Goal: Entertainment & Leisure: Consume media (video, audio)

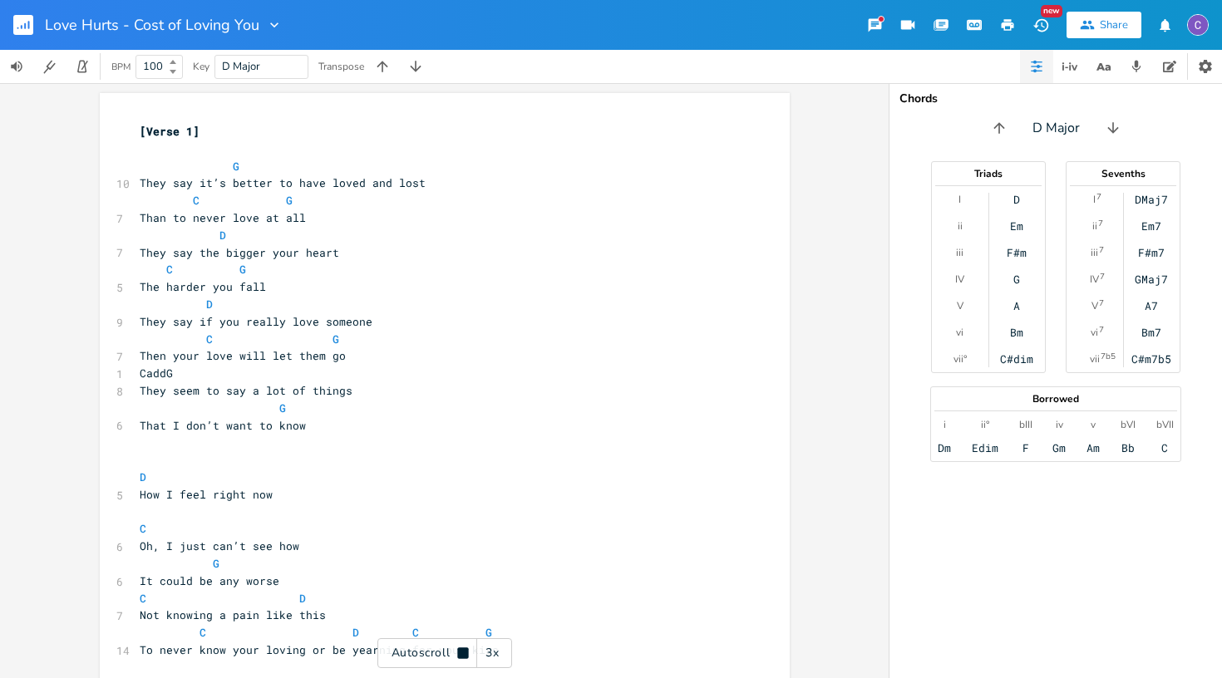
scroll to position [2636, 0]
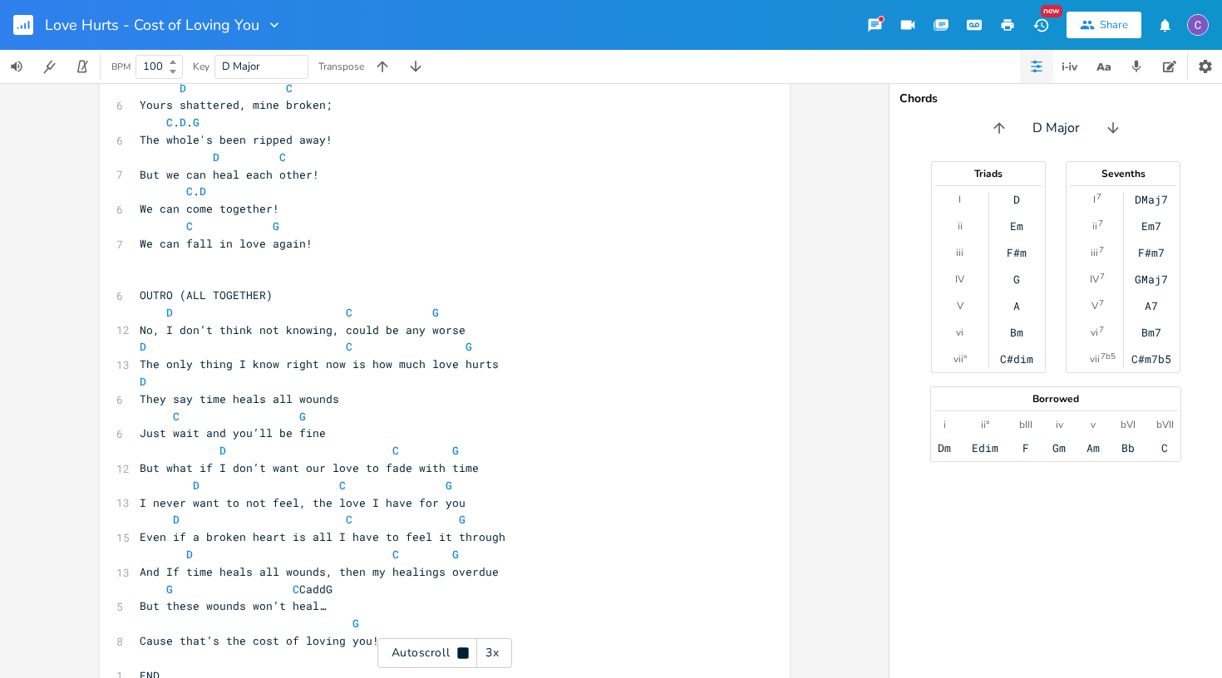
click at [22, 31] on rect "button" at bounding box center [23, 25] width 20 height 20
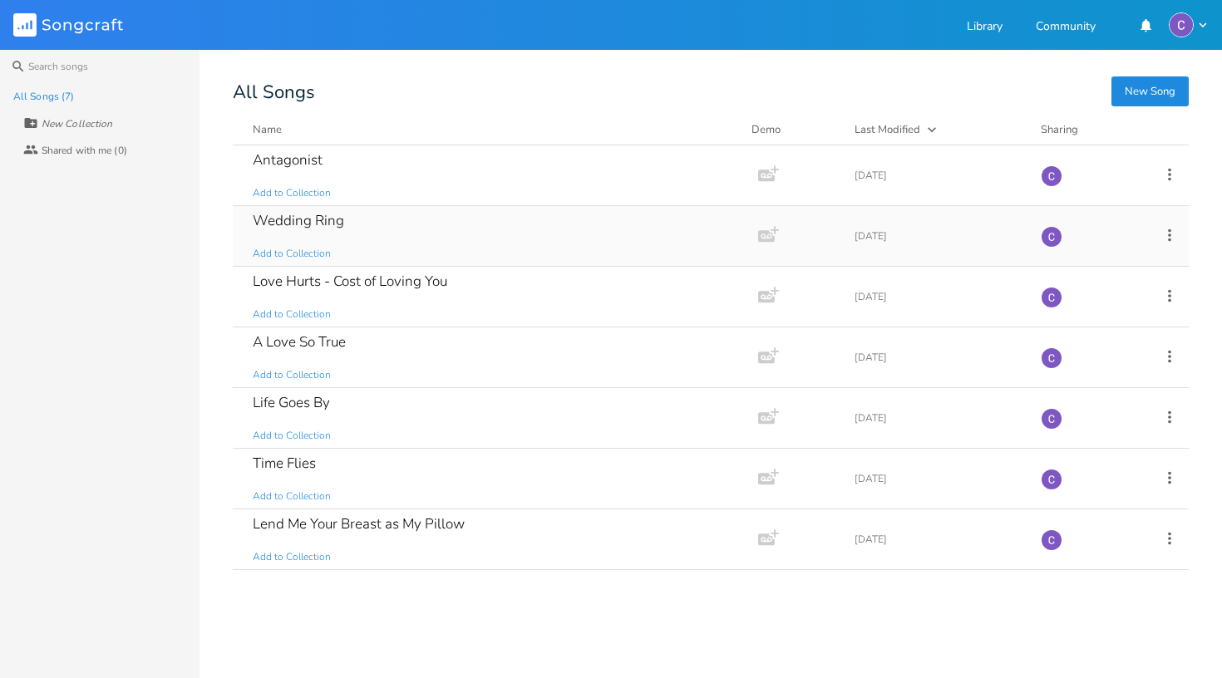
click at [347, 235] on div "Wedding Ring Add to Collection" at bounding box center [492, 236] width 479 height 60
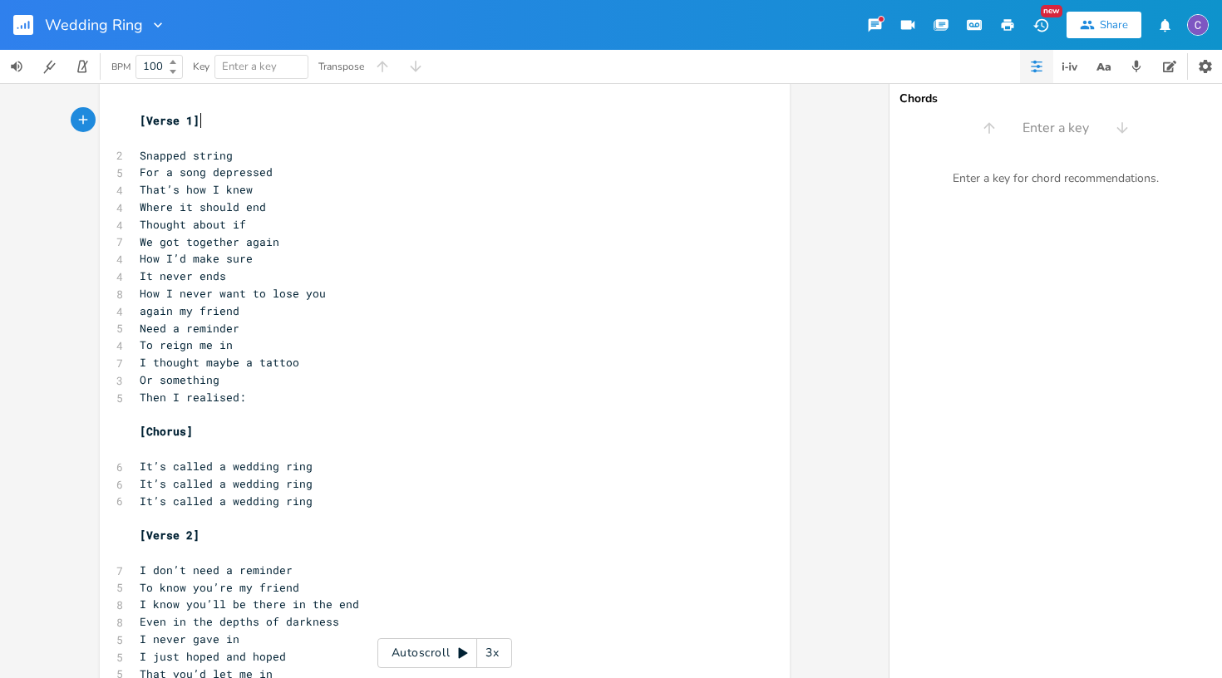
scroll to position [18, 0]
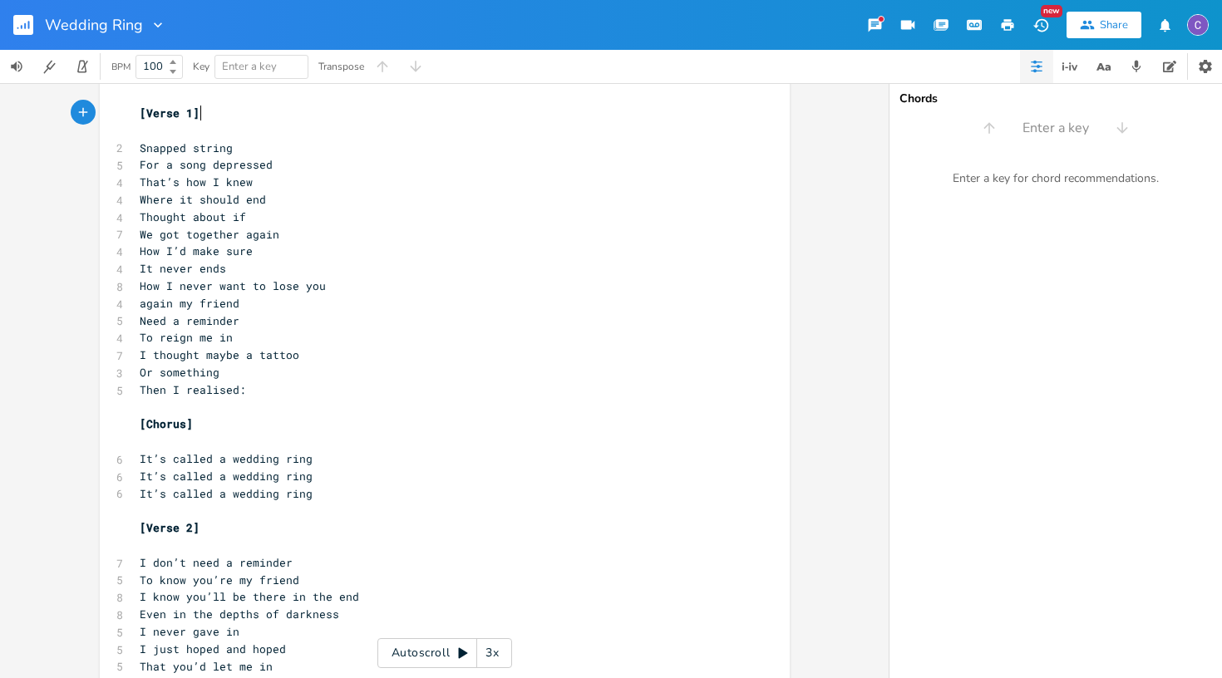
click at [463, 652] on icon at bounding box center [463, 653] width 9 height 11
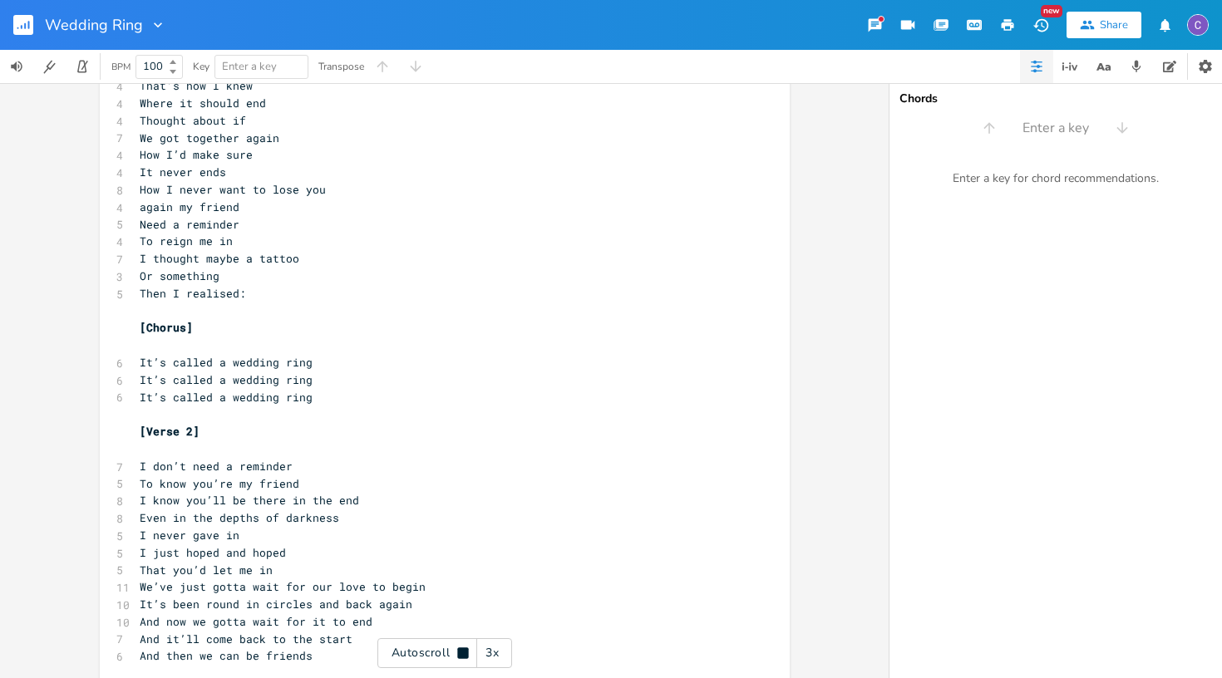
click at [490, 654] on div "3x" at bounding box center [492, 653] width 30 height 30
click at [490, 654] on div "4x" at bounding box center [492, 653] width 30 height 30
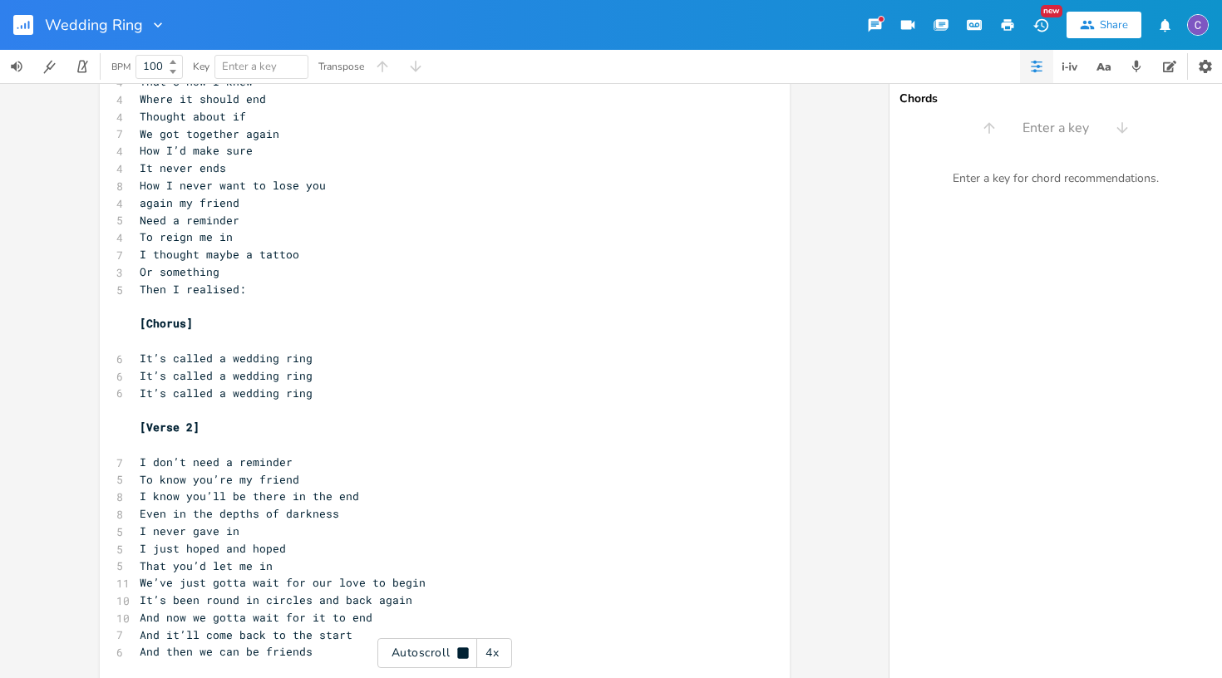
click at [490, 654] on div "4x" at bounding box center [492, 653] width 30 height 30
click at [490, 654] on div "1x" at bounding box center [492, 653] width 30 height 30
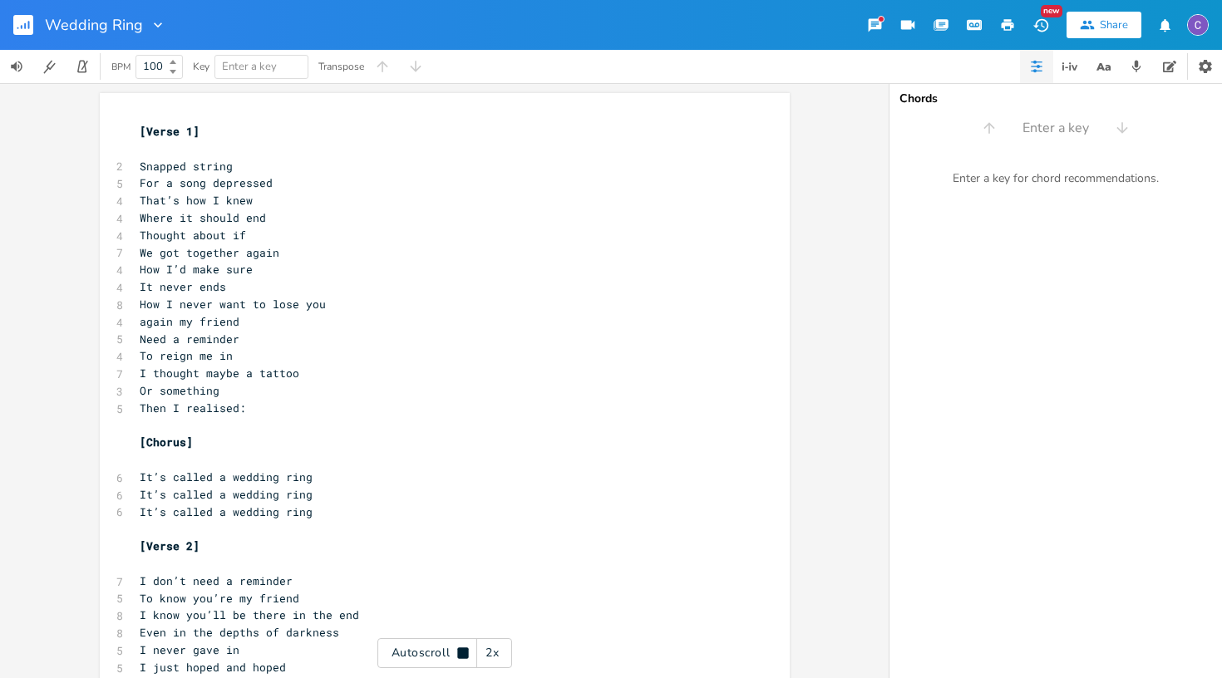
scroll to position [0, 0]
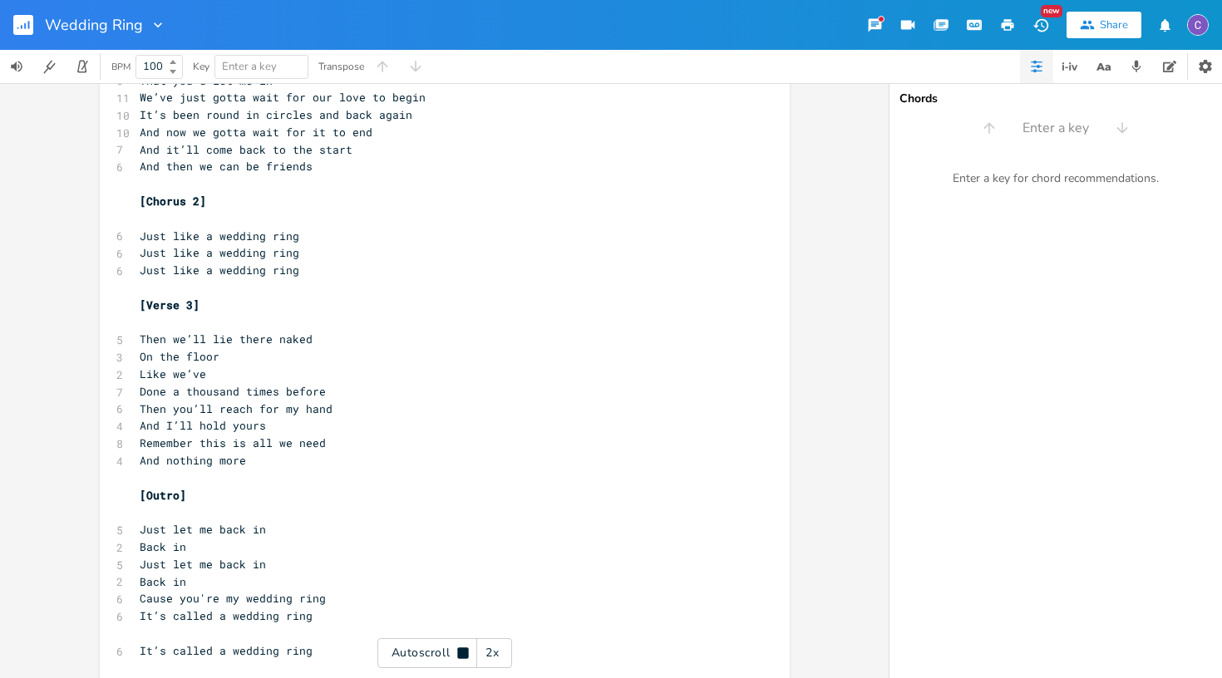
click at [23, 27] on rect "button" at bounding box center [23, 25] width 20 height 20
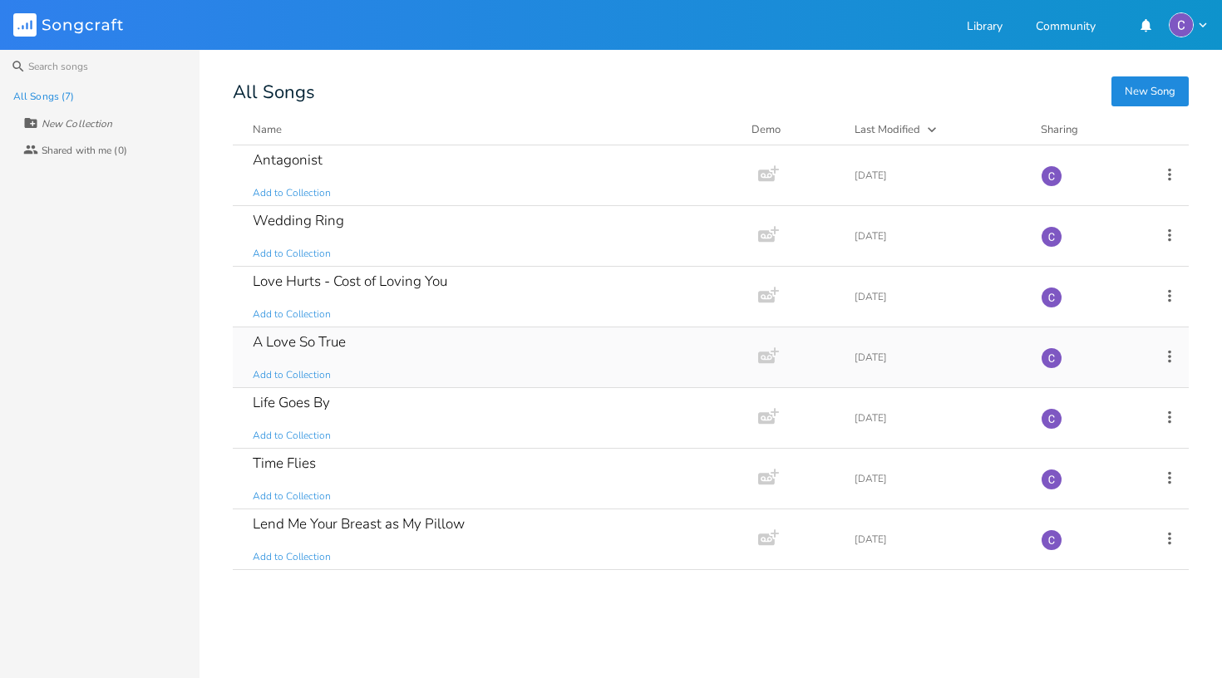
click at [386, 353] on div "A Love So True Add to Collection" at bounding box center [492, 357] width 479 height 60
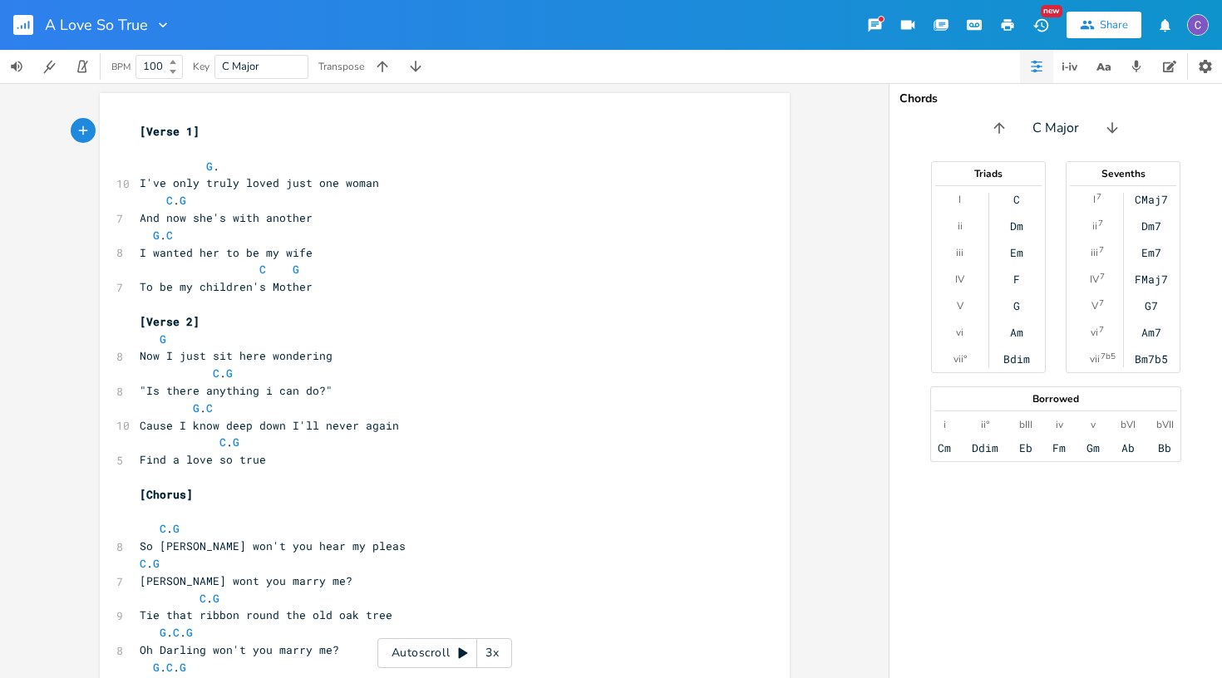
click at [451, 662] on div "Autoscroll 3x" at bounding box center [444, 653] width 135 height 30
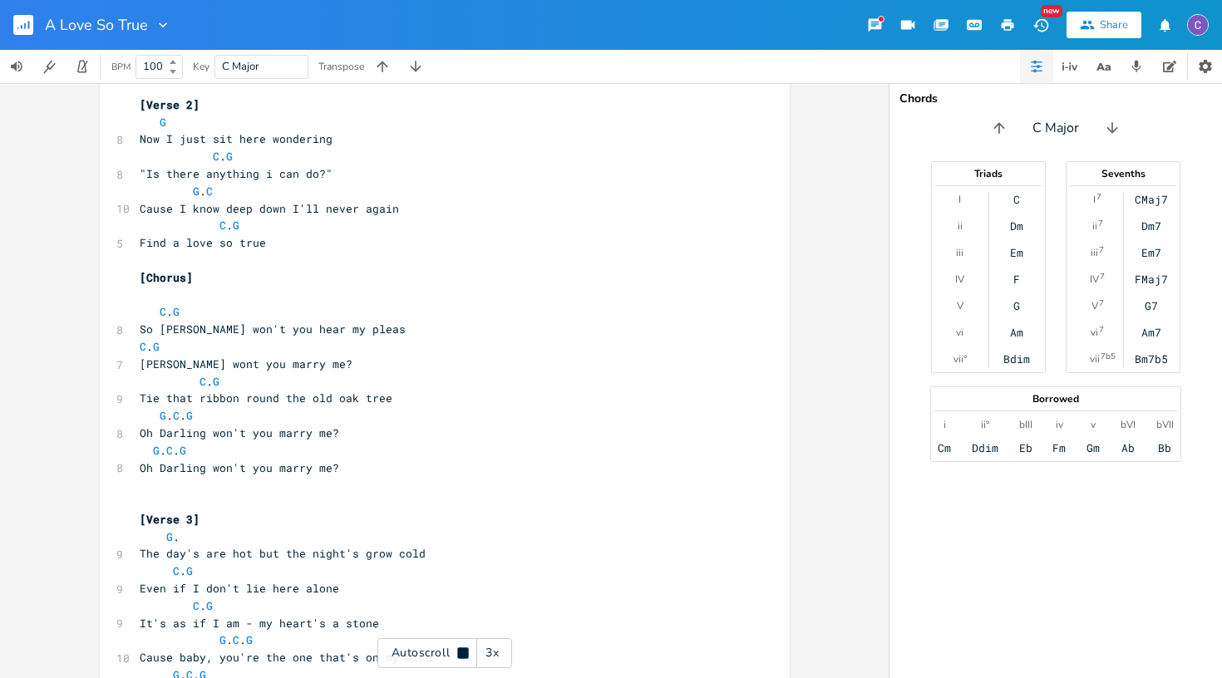
click at [495, 662] on div "3x" at bounding box center [492, 653] width 30 height 30
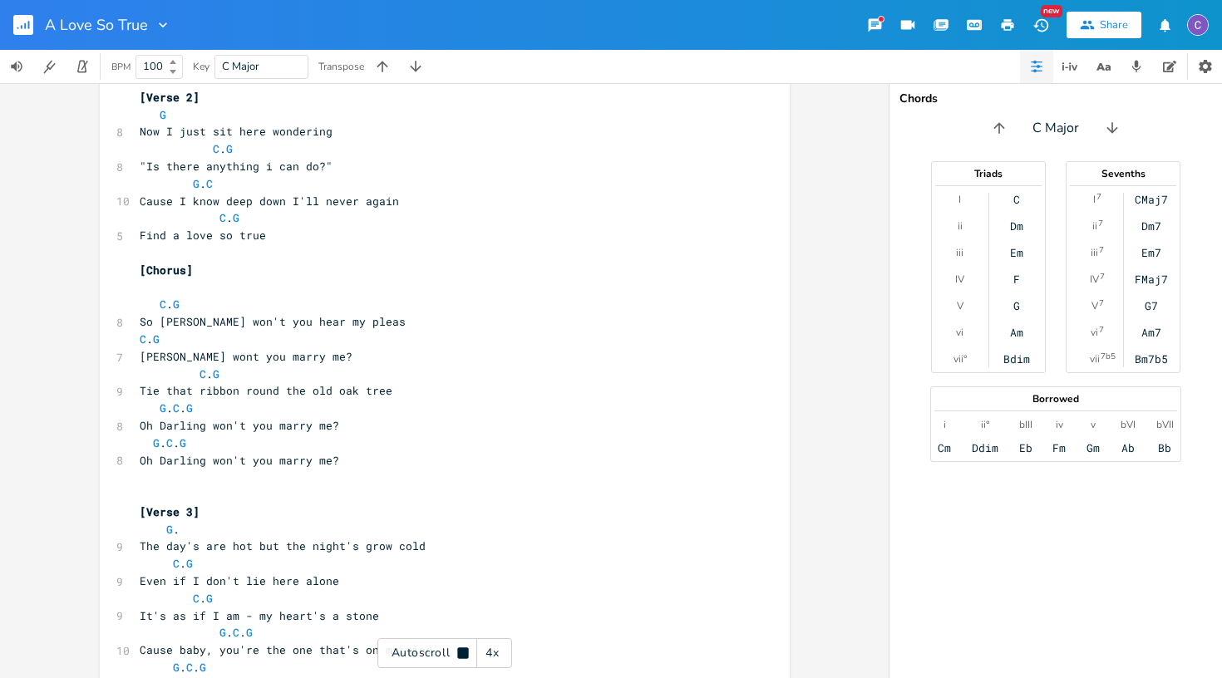
click at [491, 659] on div "4x" at bounding box center [492, 653] width 30 height 30
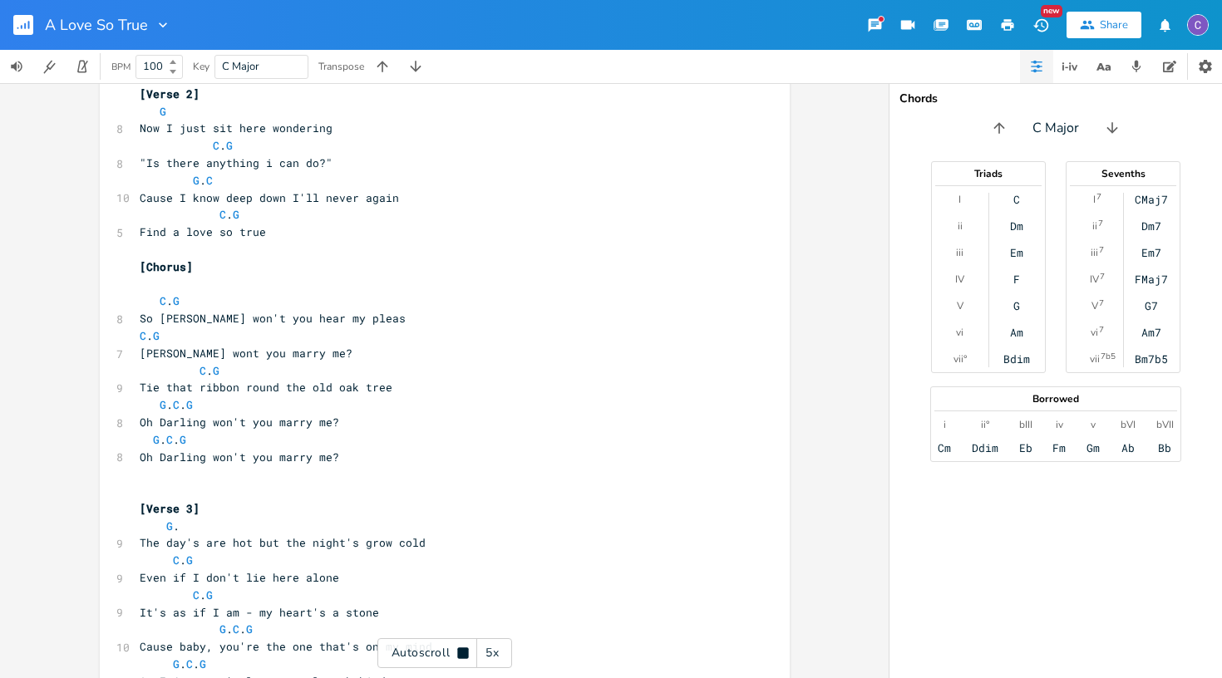
click at [491, 659] on div "5x" at bounding box center [492, 653] width 30 height 30
click at [491, 659] on div "1x" at bounding box center [492, 653] width 30 height 30
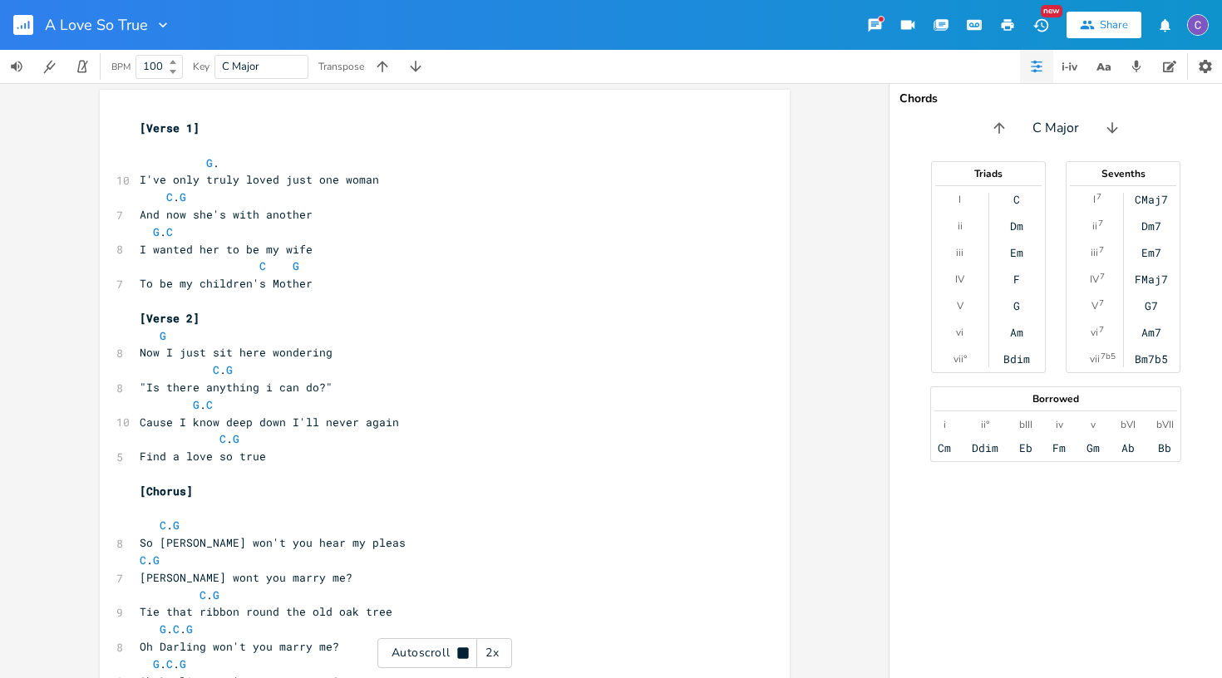
click at [470, 656] on div "Autoscroll 2x" at bounding box center [444, 653] width 135 height 30
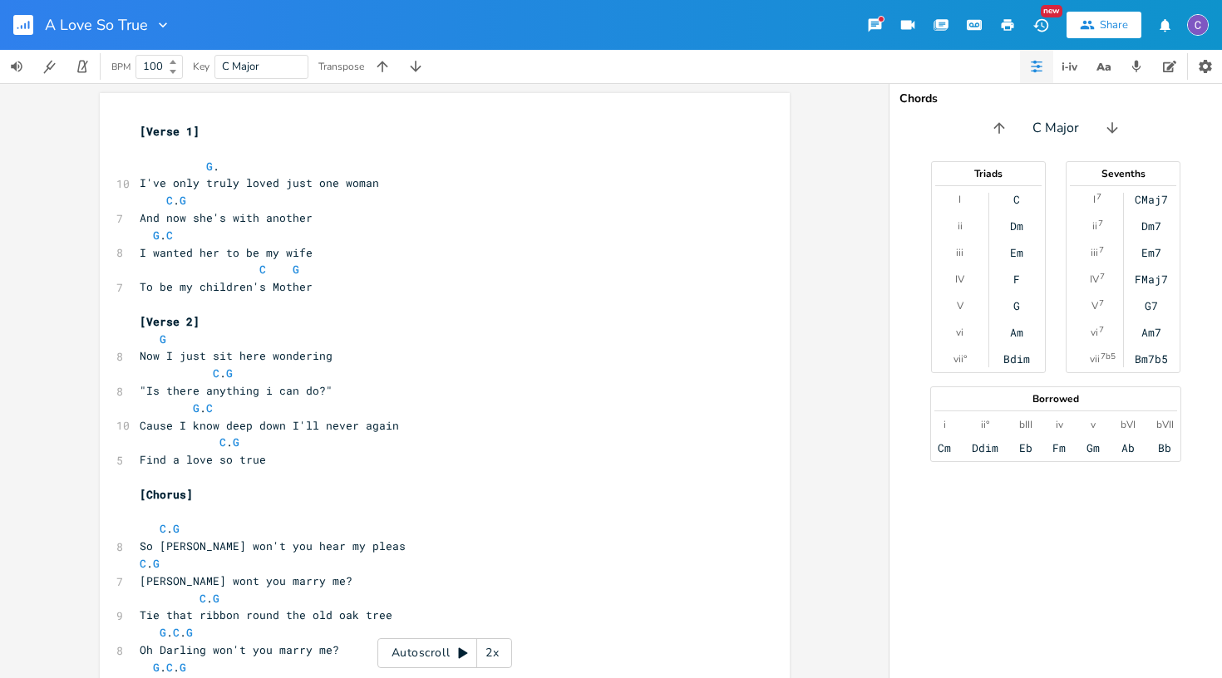
click at [463, 649] on icon at bounding box center [462, 653] width 13 height 13
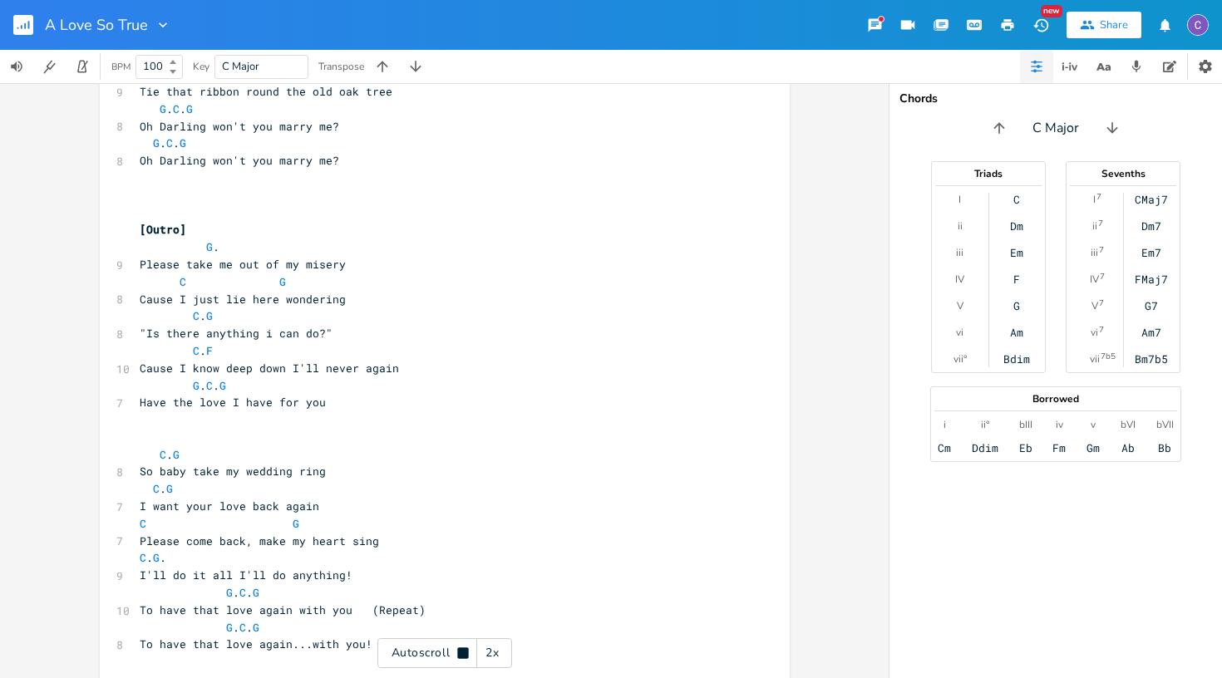
scroll to position [1406, 0]
